Goal: Task Accomplishment & Management: Manage account settings

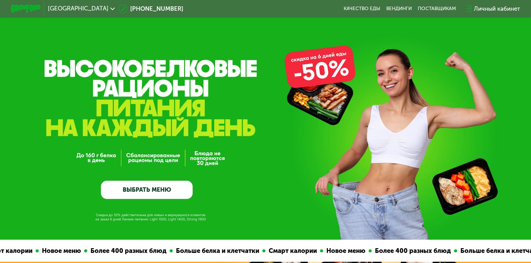
click at [487, 9] on div "Личный кабинет" at bounding box center [497, 8] width 46 height 9
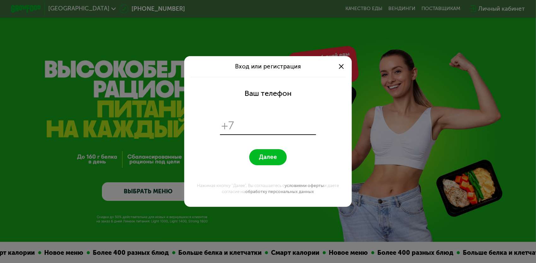
click at [245, 130] on input "tel" at bounding box center [276, 126] width 76 height 14
type input "**********"
click at [271, 160] on span "Далее" at bounding box center [268, 157] width 18 height 7
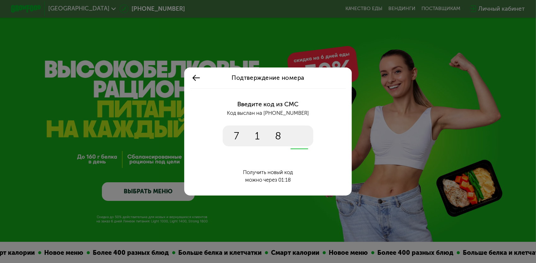
type input "****"
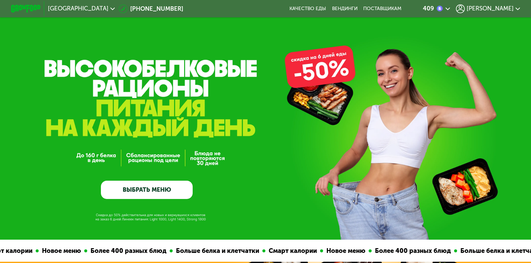
click at [505, 9] on span "[PERSON_NAME]" at bounding box center [490, 9] width 47 height 6
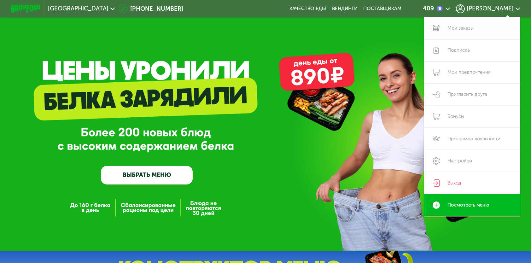
click at [468, 28] on link "Мои заказы" at bounding box center [472, 28] width 96 height 22
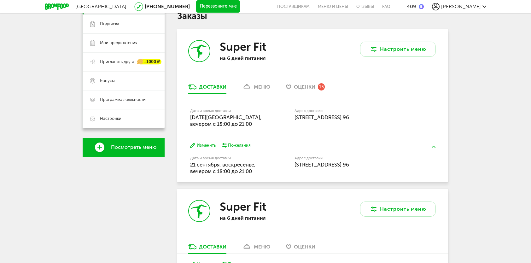
scroll to position [126, 0]
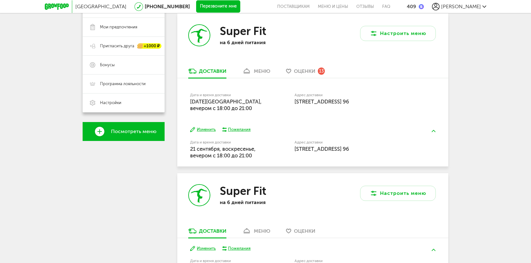
click at [207, 128] on button "Изменить" at bounding box center [203, 130] width 26 height 6
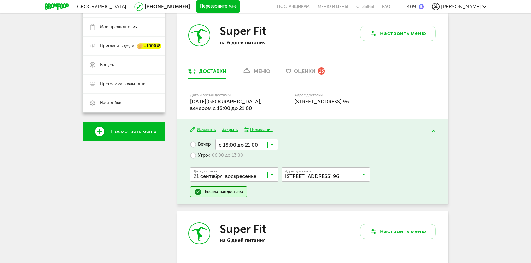
click at [276, 175] on input "Search for option" at bounding box center [236, 176] width 88 height 11
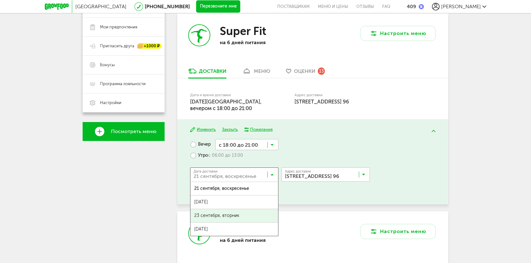
click at [242, 214] on span "23 сентября, вторник" at bounding box center [234, 215] width 88 height 13
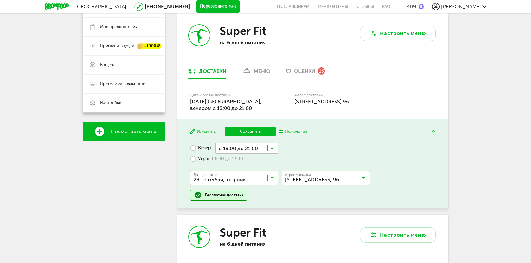
click at [255, 132] on button "Сохранить" at bounding box center [250, 131] width 50 height 9
